Goal: Share content: Share content

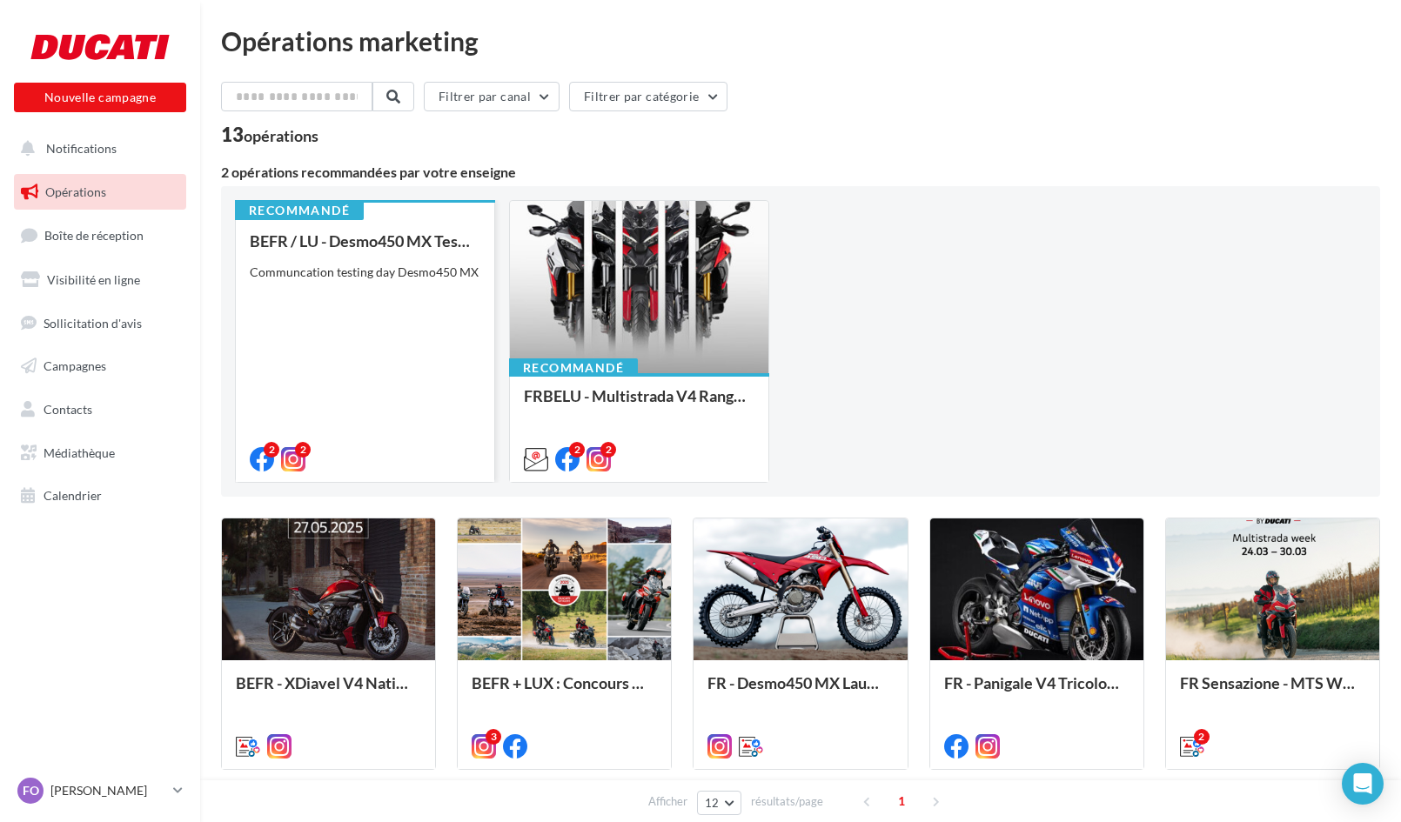
click at [386, 256] on div "BEFR / LU - Desmo450 MX Testing Day Communcation testing day Desmo450 MX" at bounding box center [365, 349] width 231 height 234
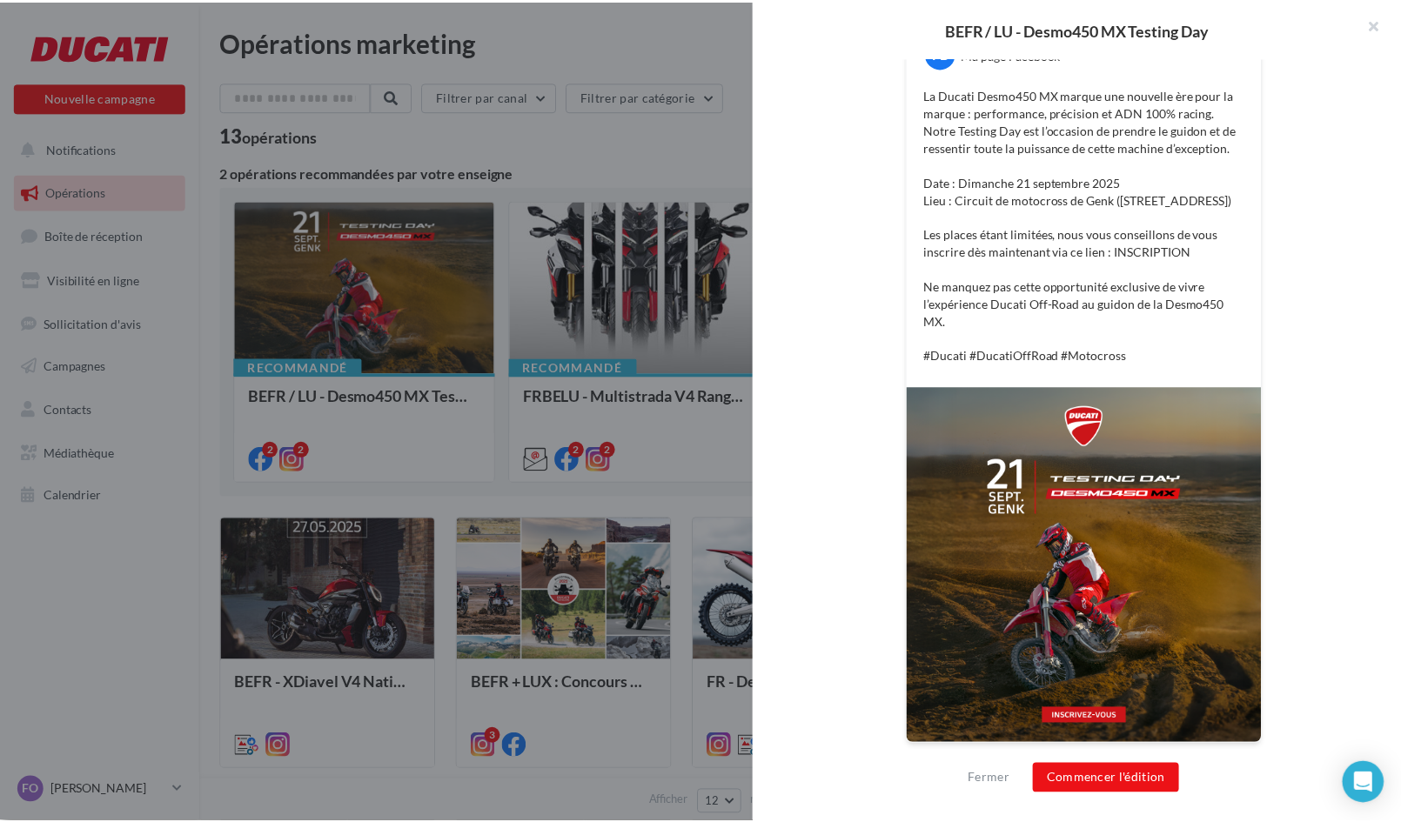
scroll to position [358, 0]
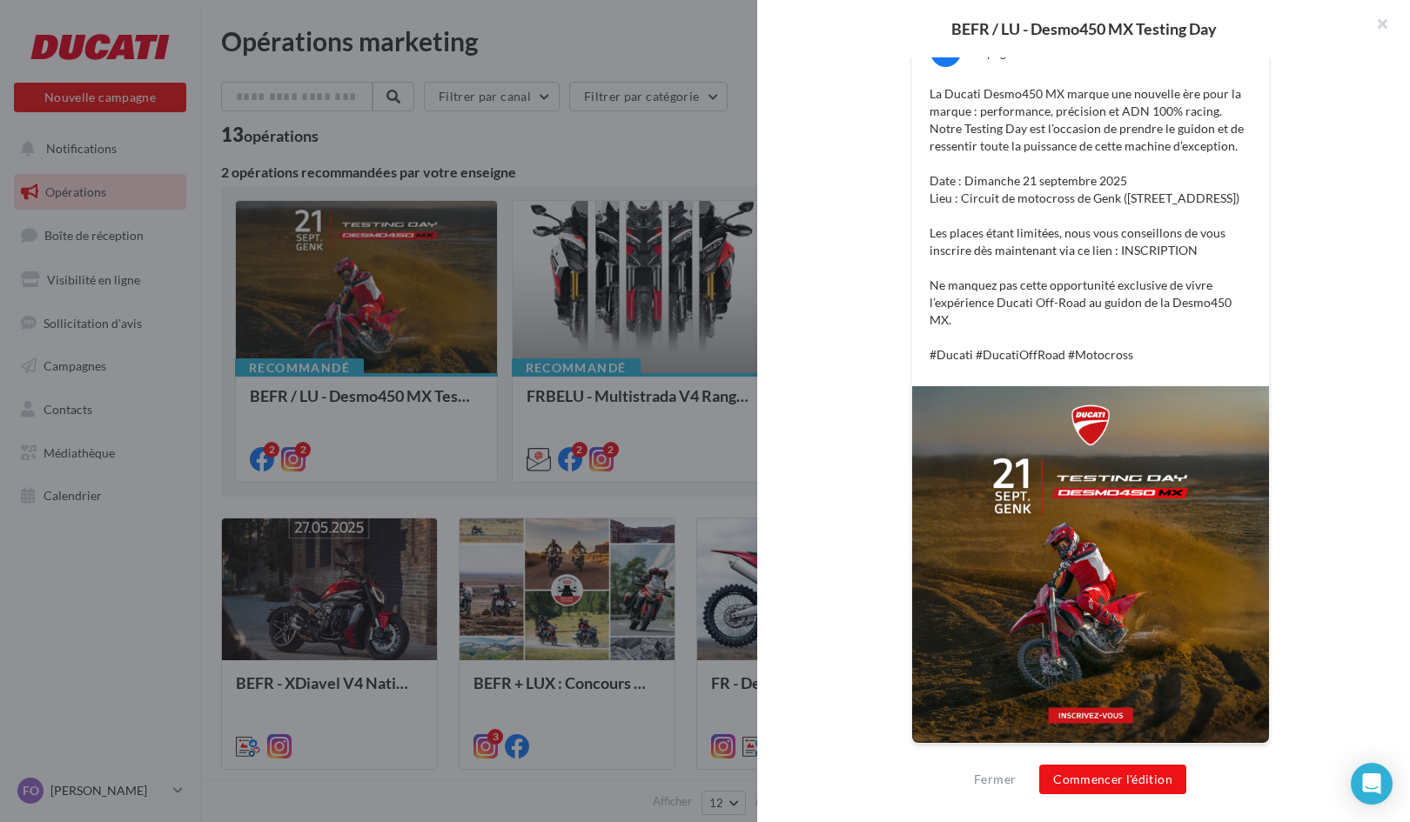
click at [981, 353] on p "La Ducati Desmo450 MX marque une nouvelle ère pour la marque : performance, pré…" at bounding box center [1090, 224] width 322 height 278
copy div "#Ducati #DucatiOffRoad #Motocross"
click at [981, 353] on p "La Ducati Desmo450 MX marque une nouvelle ère pour la marque : performance, pré…" at bounding box center [1090, 224] width 322 height 278
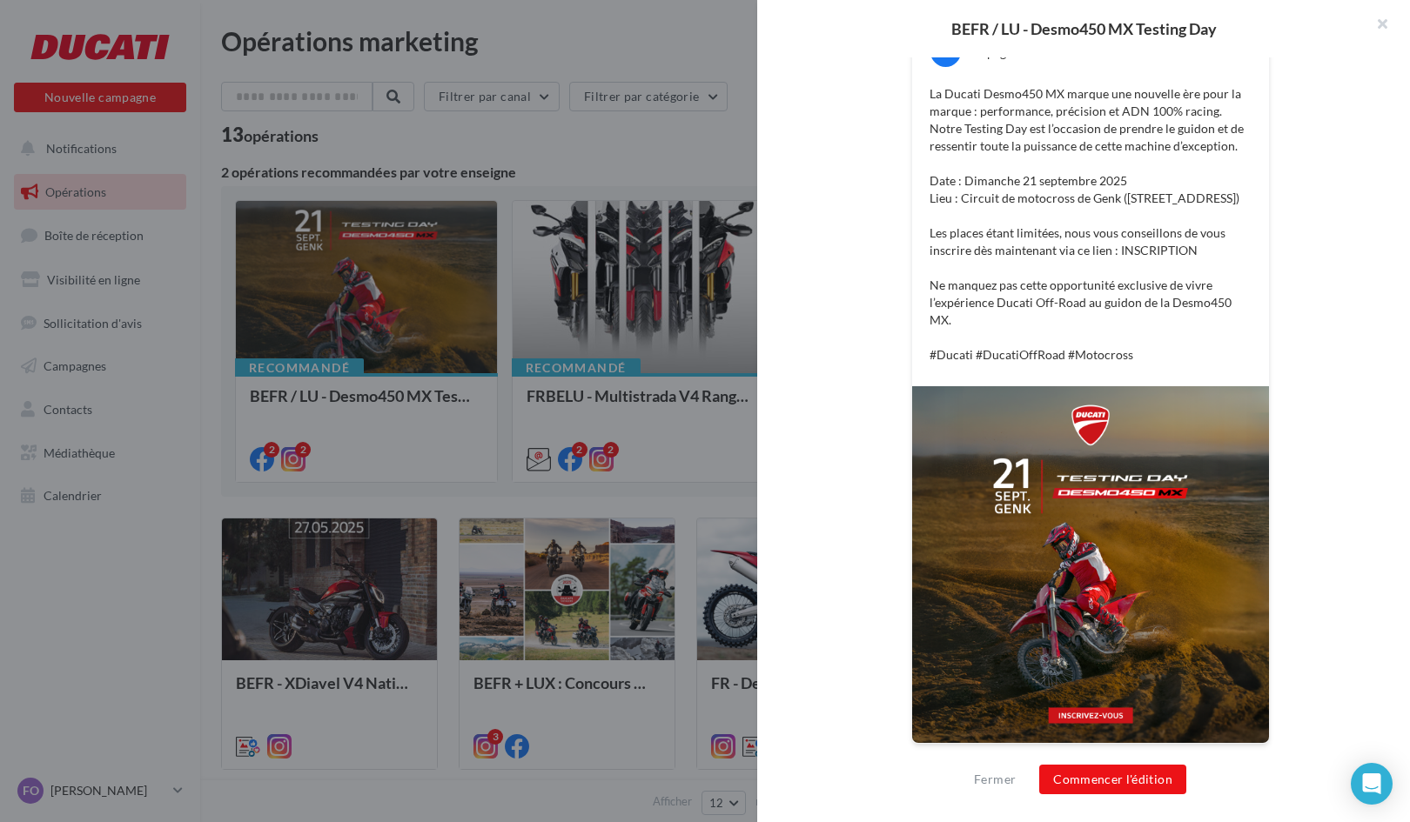
click at [649, 444] on div at bounding box center [705, 411] width 1410 height 822
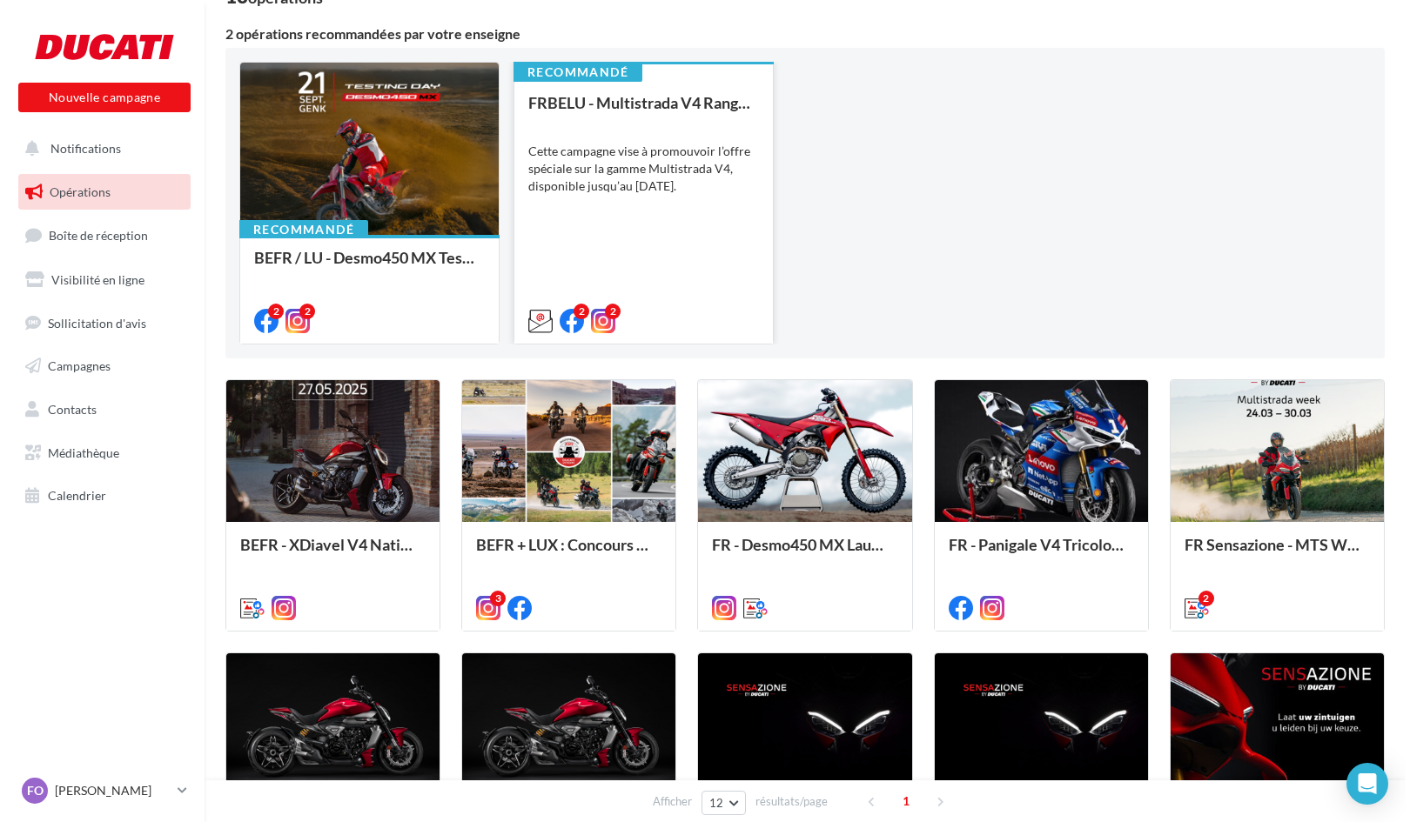
scroll to position [139, 0]
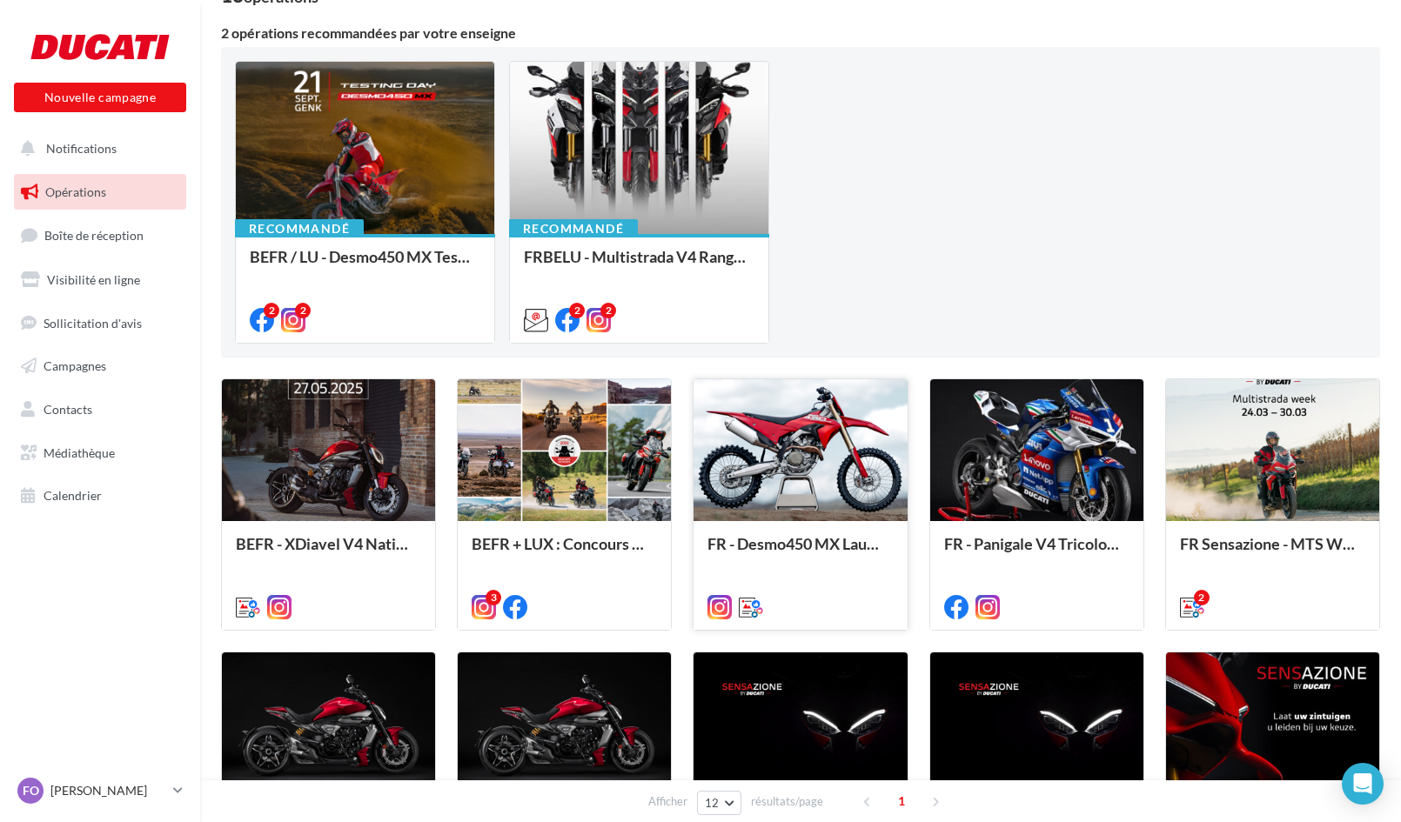
click at [820, 460] on div at bounding box center [799, 451] width 213 height 144
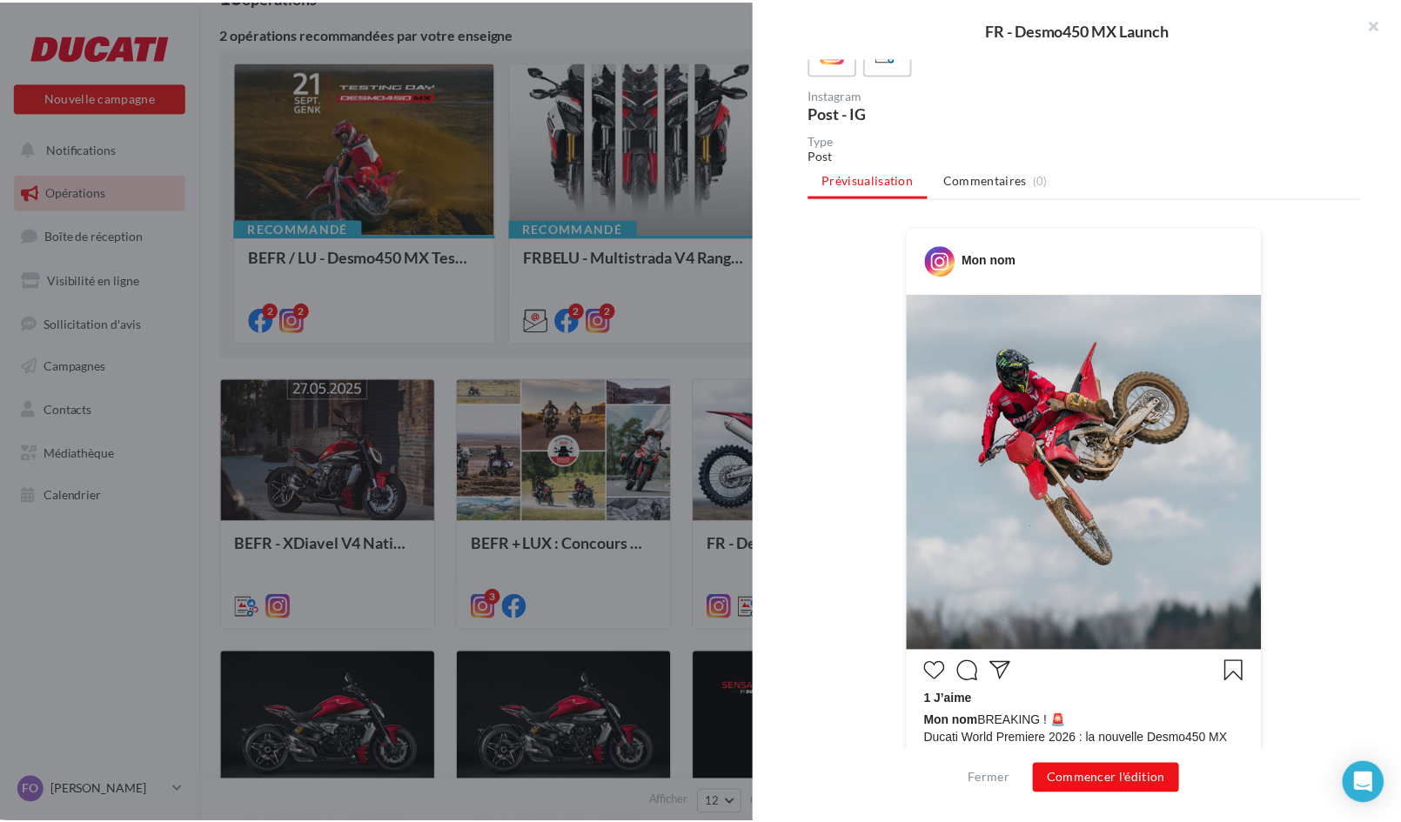
scroll to position [0, 0]
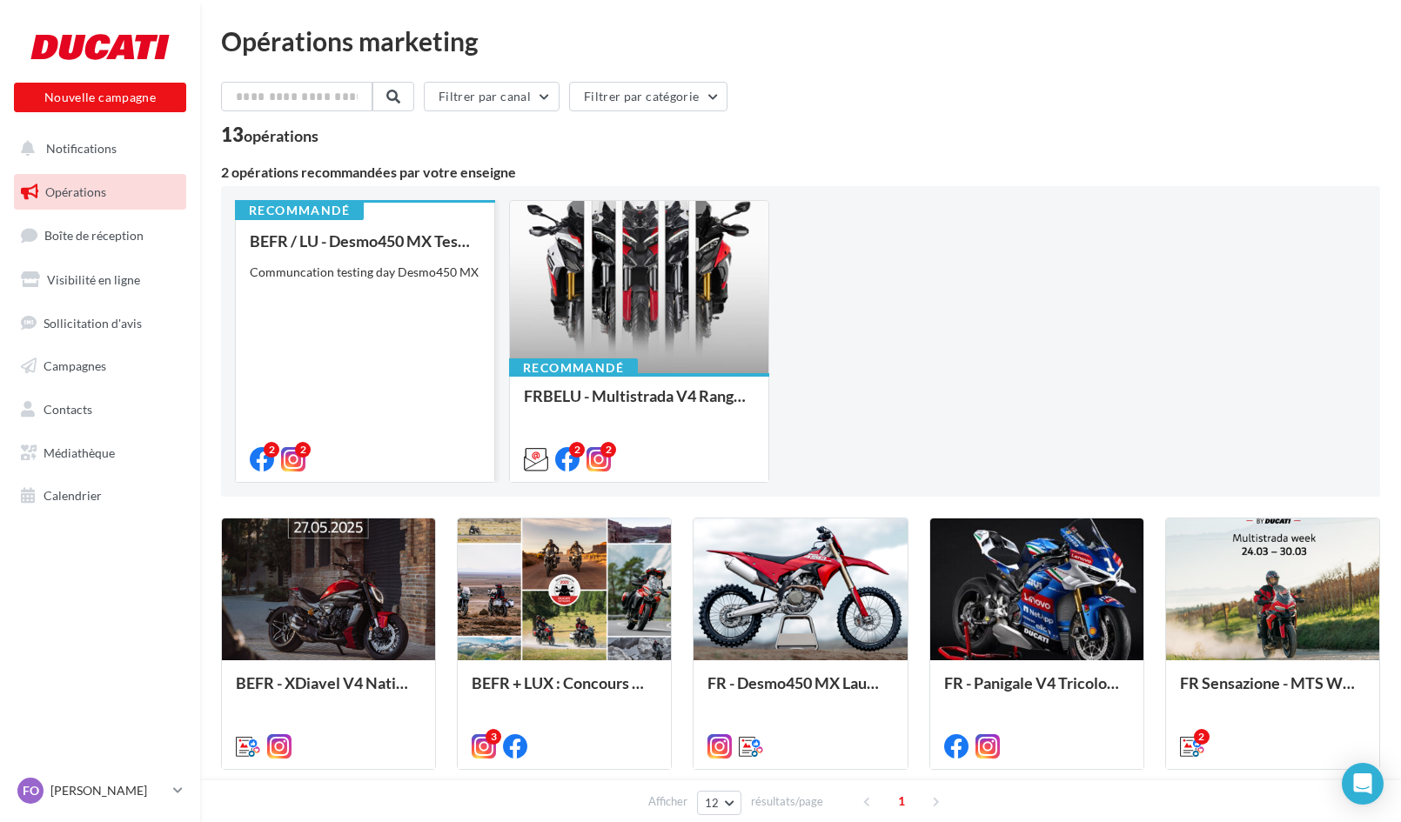
click at [323, 323] on div "BEFR / LU - Desmo450 MX Testing Day Communcation testing day Desmo450 MX" at bounding box center [365, 349] width 231 height 234
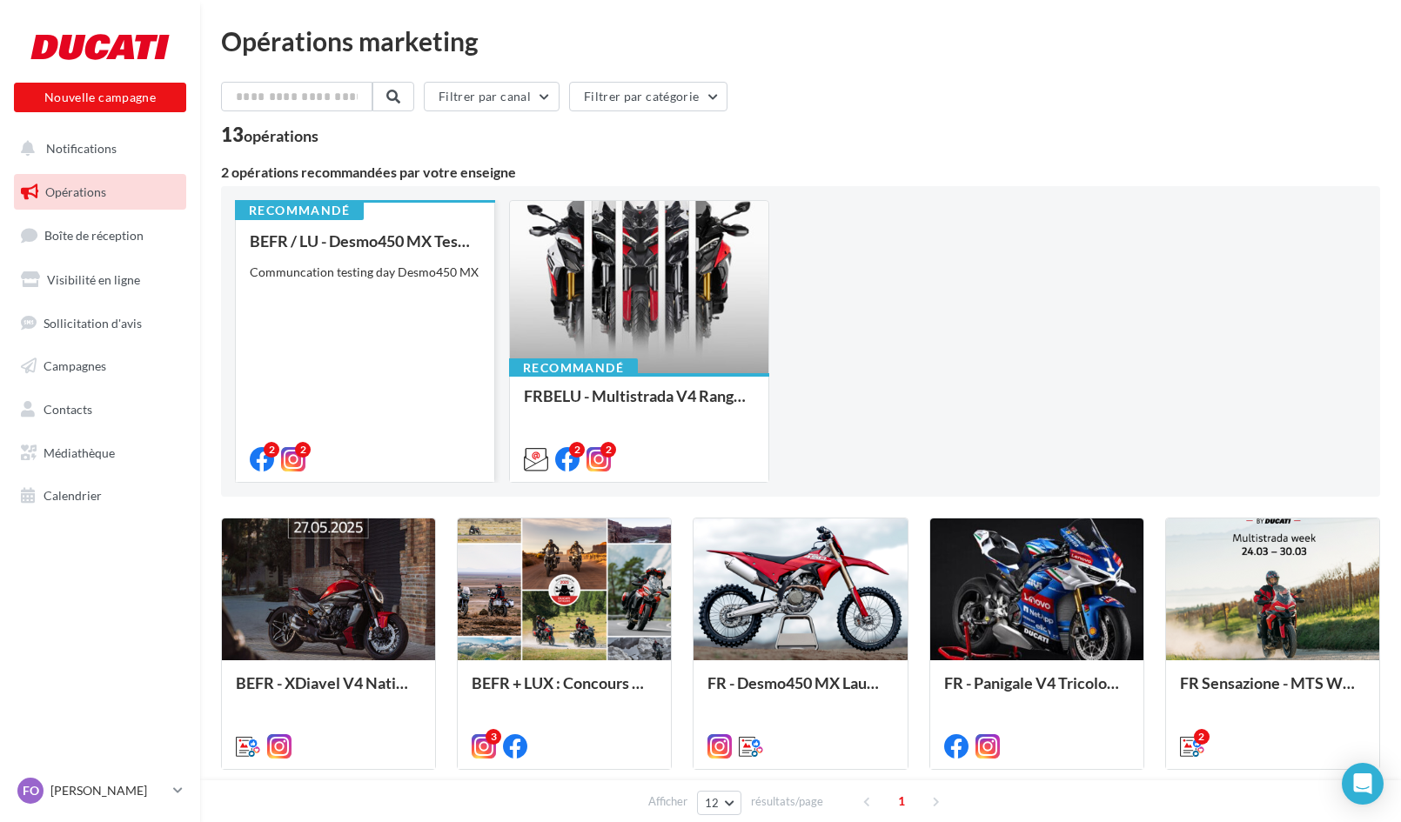
click at [403, 337] on div "BEFR / LU - Desmo450 MX Testing Day Communcation testing day Desmo450 MX" at bounding box center [365, 349] width 231 height 234
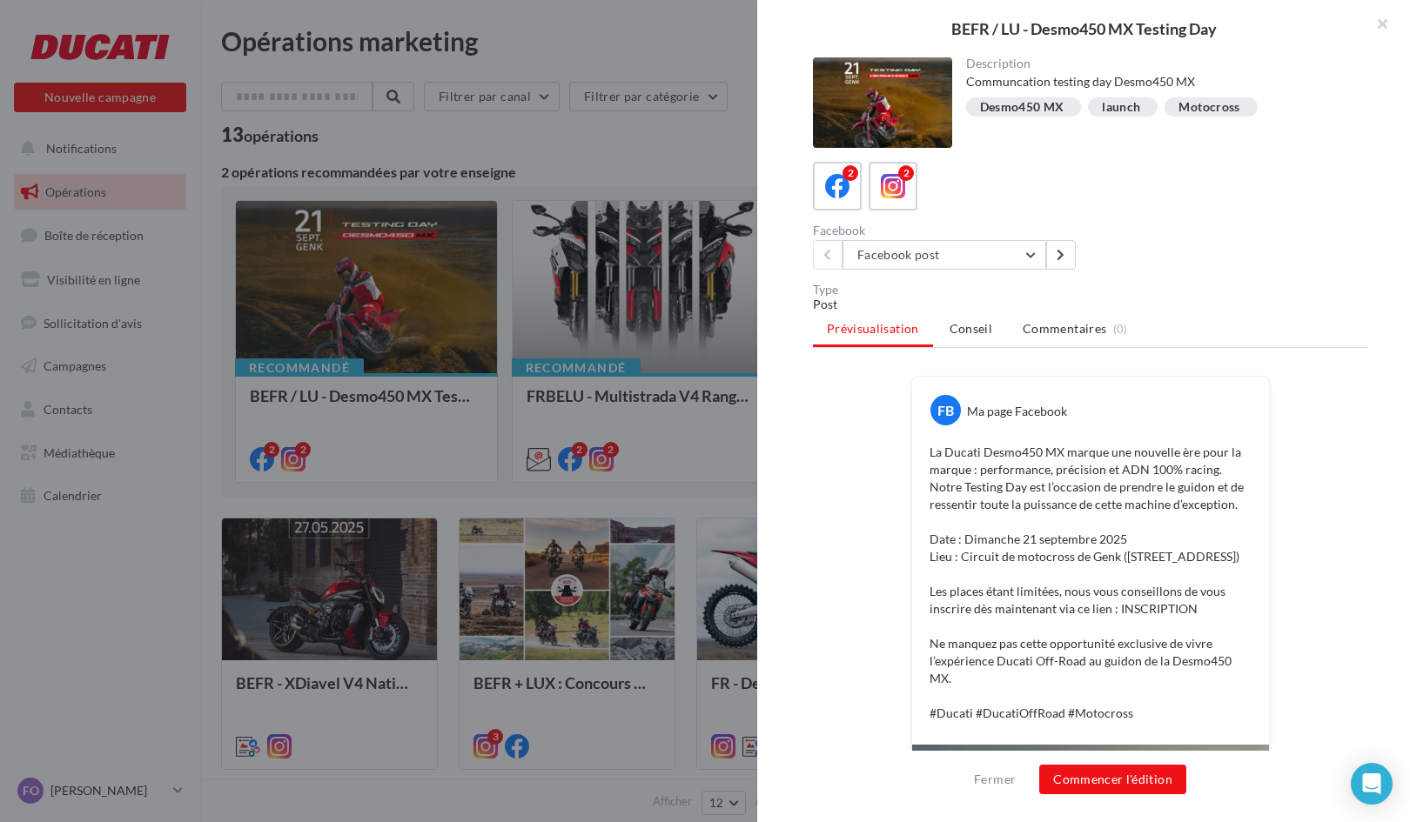
click at [1025, 459] on p "La Ducati Desmo450 MX marque une nouvelle ère pour la marque : performance, pré…" at bounding box center [1090, 583] width 322 height 278
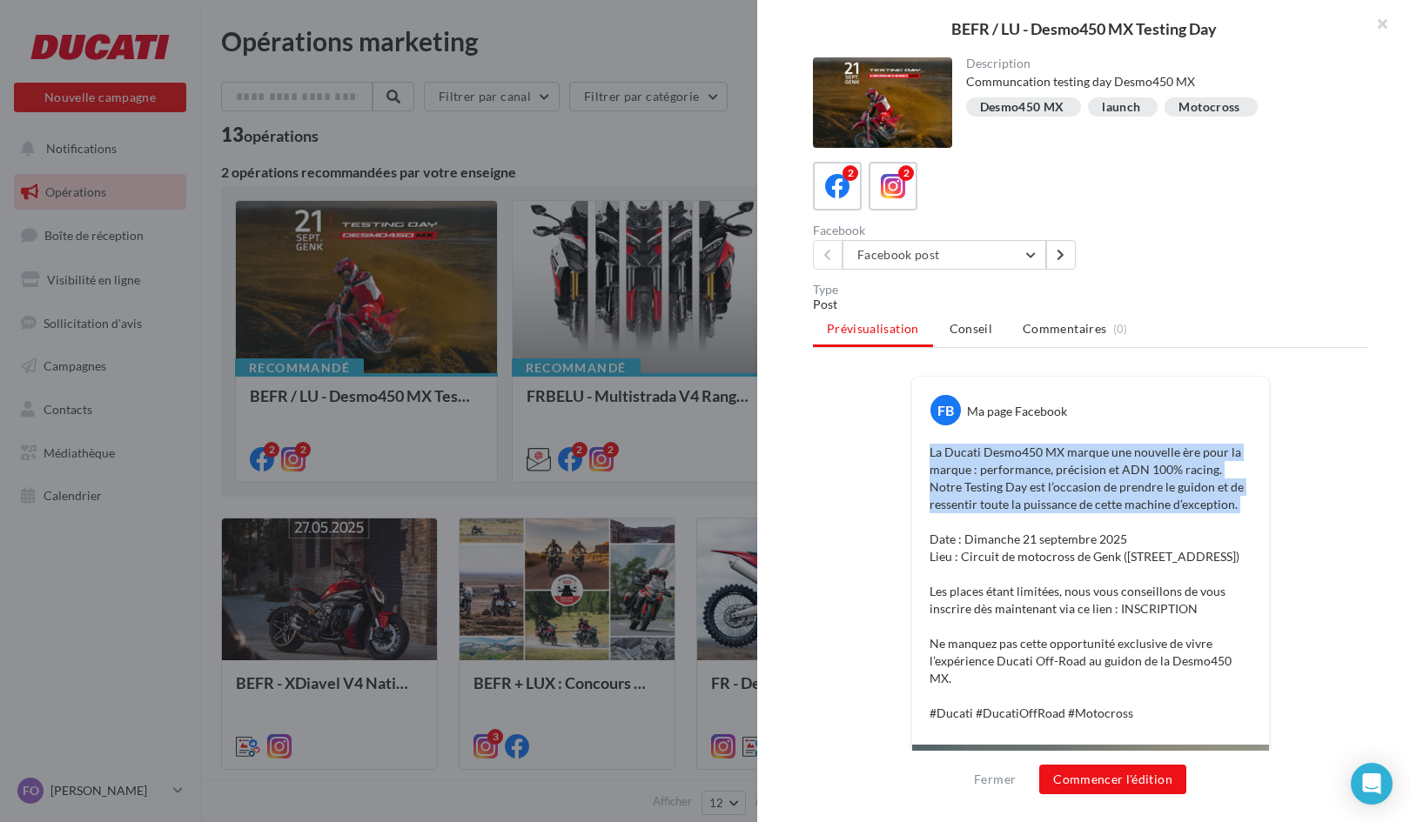
click at [1025, 459] on p "La Ducati Desmo450 MX marque une nouvelle ère pour la marque : performance, pré…" at bounding box center [1090, 583] width 322 height 278
click at [1203, 470] on p "La Ducati Desmo450 MX marque une nouvelle ère pour la marque : performance, pré…" at bounding box center [1090, 583] width 322 height 278
click at [1206, 490] on p "La Ducati Desmo450 MX marque une nouvelle ère pour la marque : performance, pré…" at bounding box center [1090, 583] width 322 height 278
drag, startPoint x: 1208, startPoint y: 472, endPoint x: 901, endPoint y: 451, distance: 307.8
click at [901, 451] on div "FB Ma page Facebook La Ducati Desmo450 MX marque une nouvelle ère pour la marqu…" at bounding box center [1090, 750] width 555 height 749
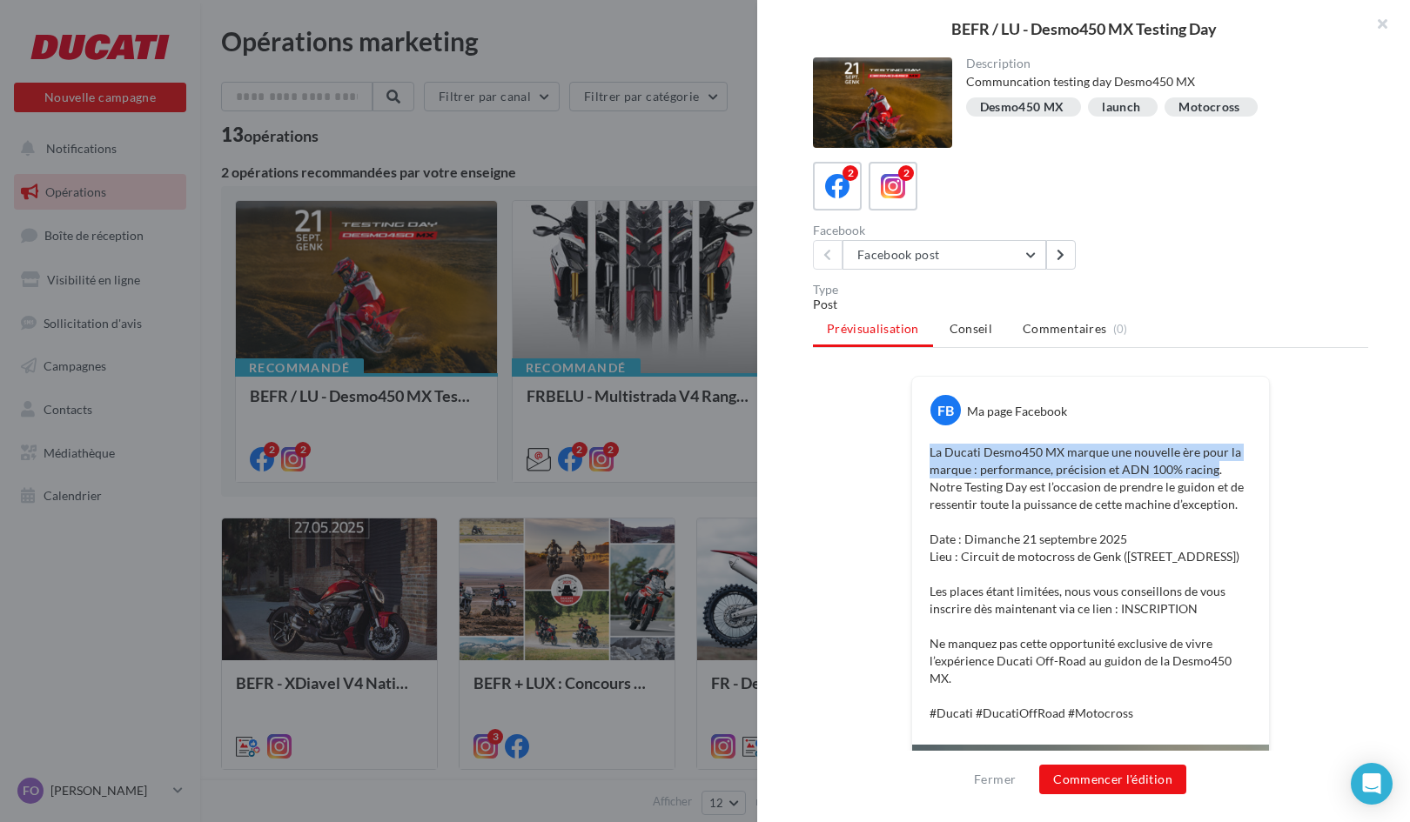
copy p "La Ducati Desmo450 MX marque une nouvelle ère pour la marque : performance, pré…"
click at [898, 532] on div "FB Ma page Facebook La Ducati Desmo450 MX marque une nouvelle ère pour la marqu…" at bounding box center [1090, 750] width 555 height 749
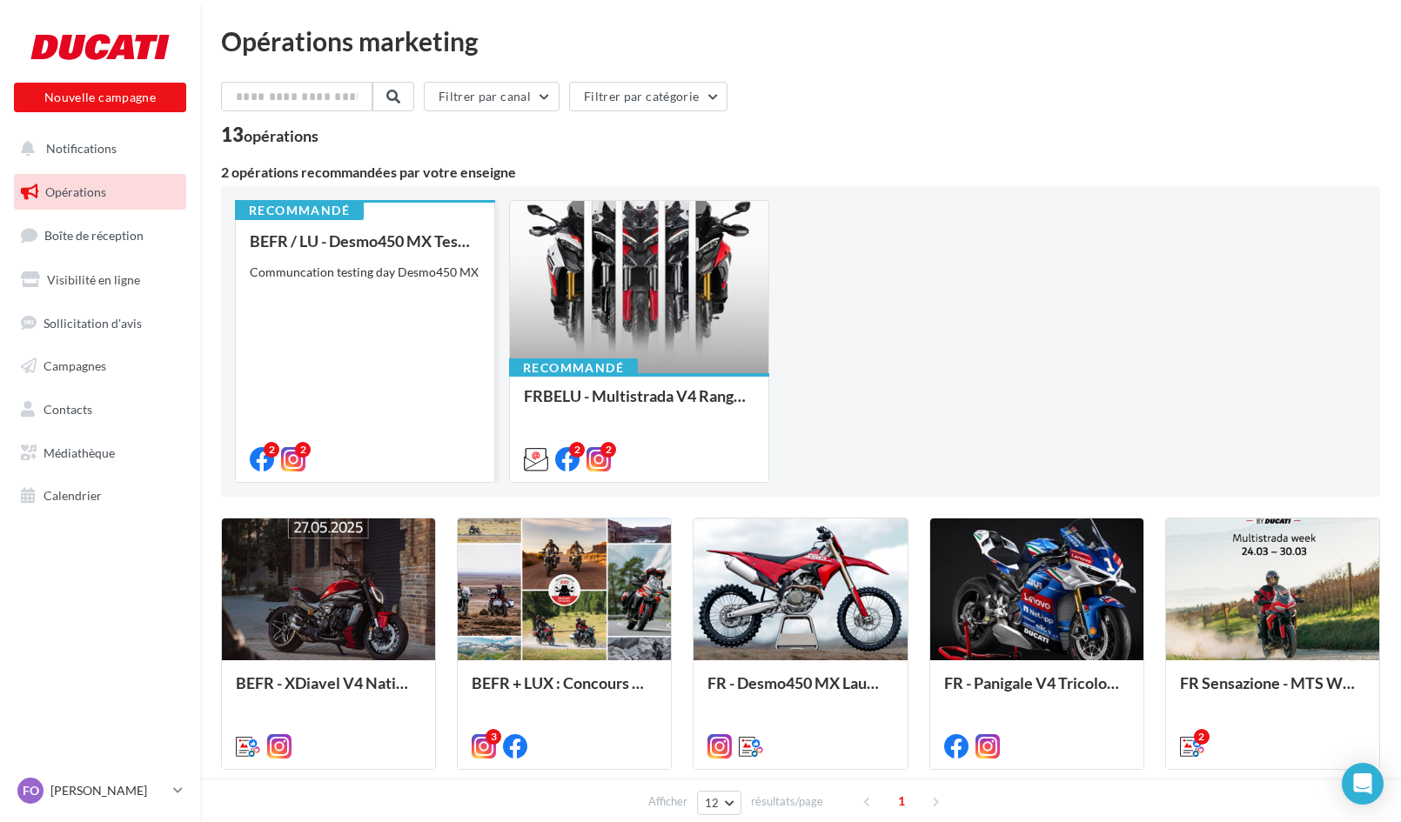
click at [394, 318] on div "BEFR / LU - Desmo450 MX Testing Day Communcation testing day Desmo450 MX" at bounding box center [365, 349] width 231 height 234
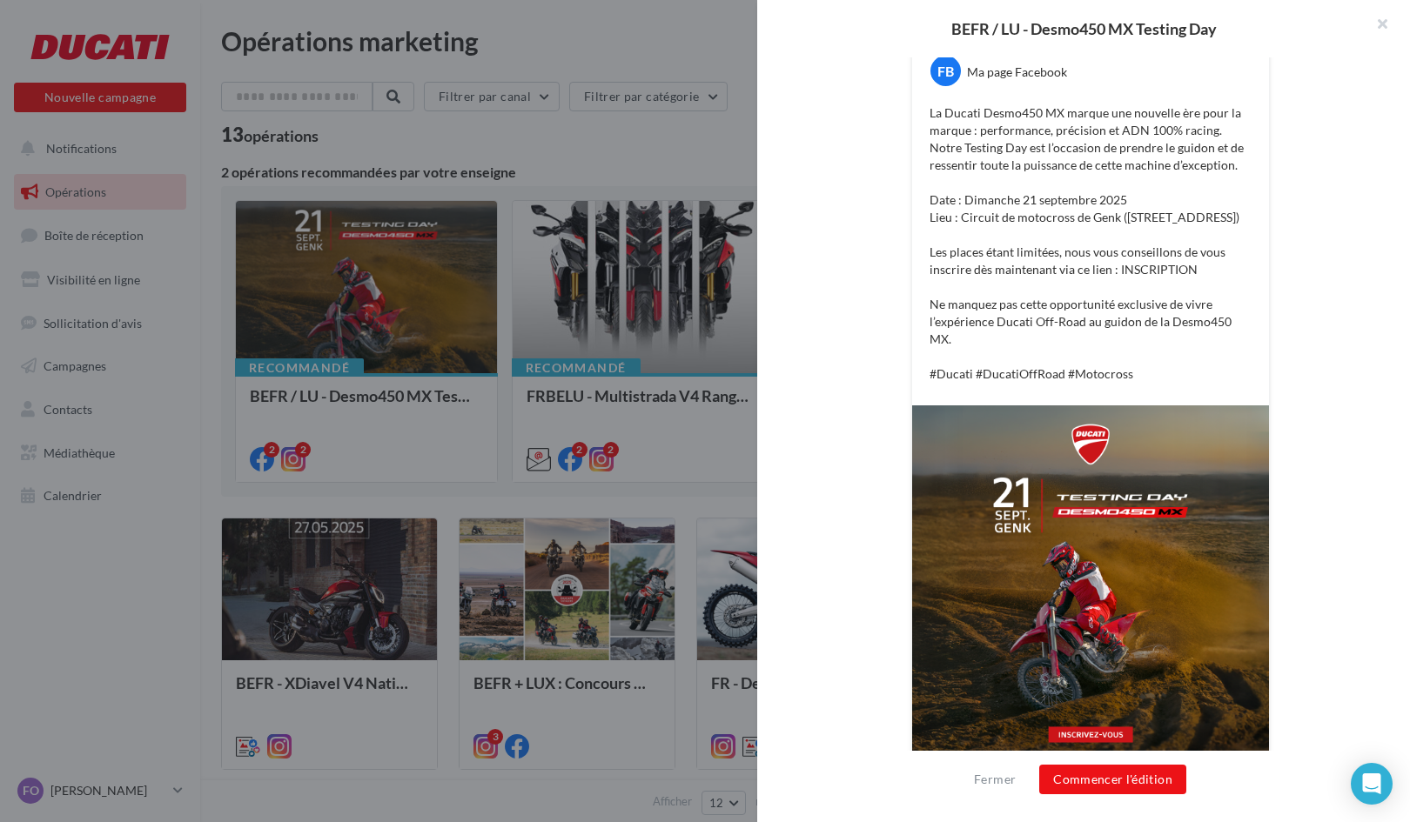
scroll to position [358, 0]
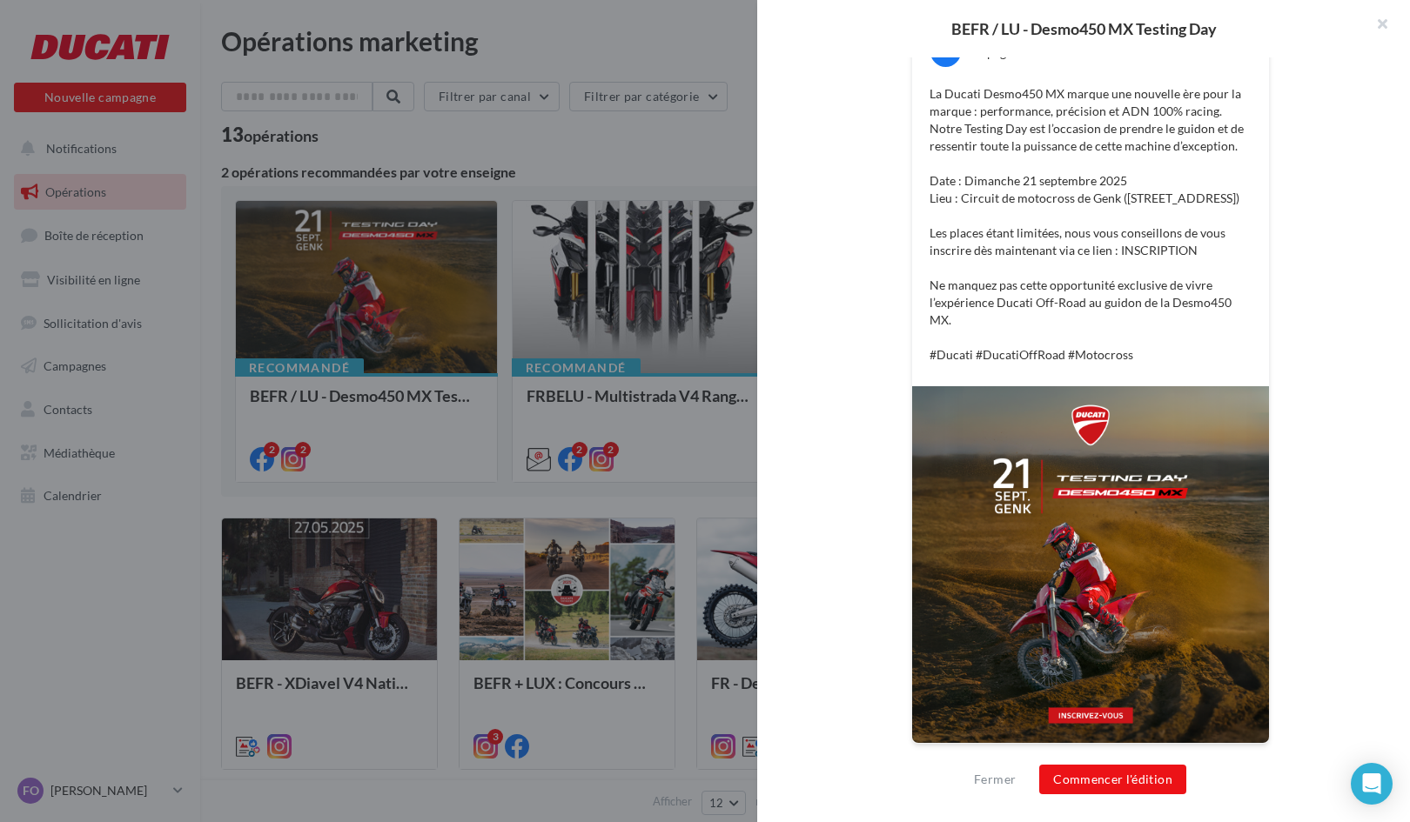
click at [955, 357] on p "La Ducati Desmo450 MX marque une nouvelle ère pour la marque : performance, pré…" at bounding box center [1090, 224] width 322 height 278
copy div "#Ducati #DucatiOffRoad #Motocross"
